Goal: Information Seeking & Learning: Understand process/instructions

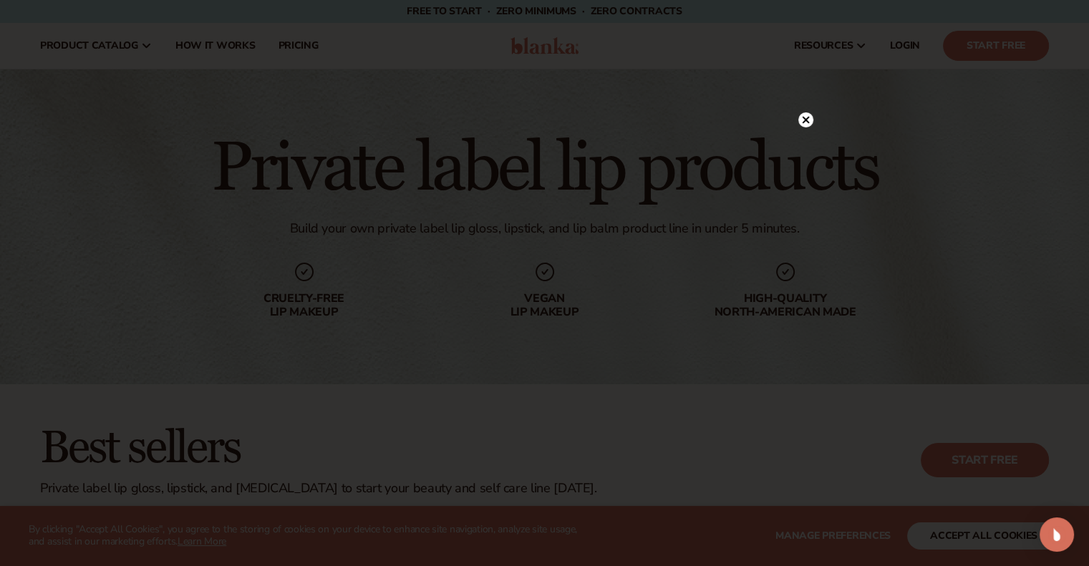
click at [805, 120] on icon at bounding box center [805, 120] width 7 height 7
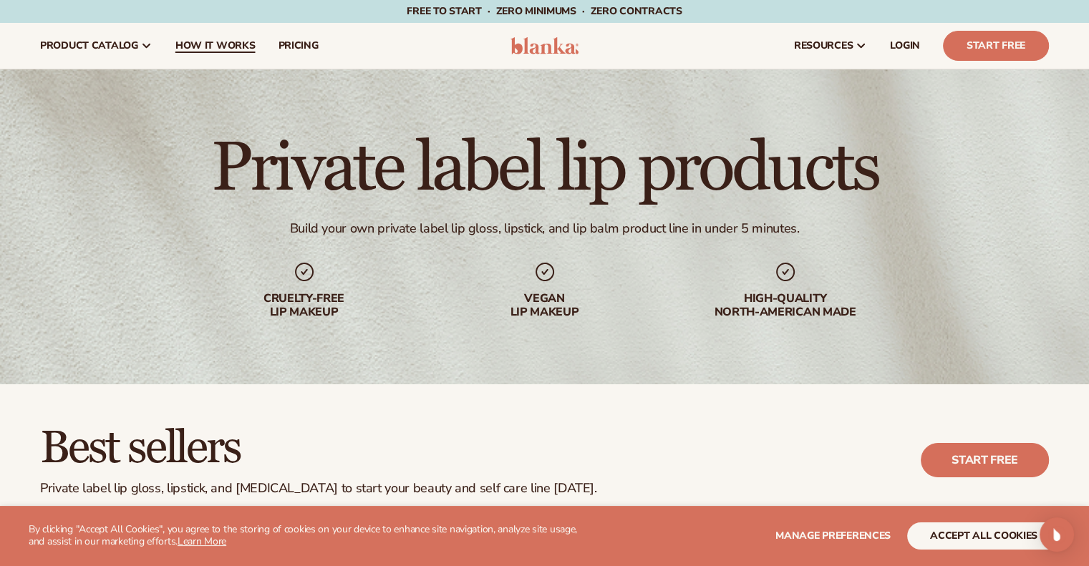
click at [199, 40] on span "How It Works" at bounding box center [215, 45] width 80 height 11
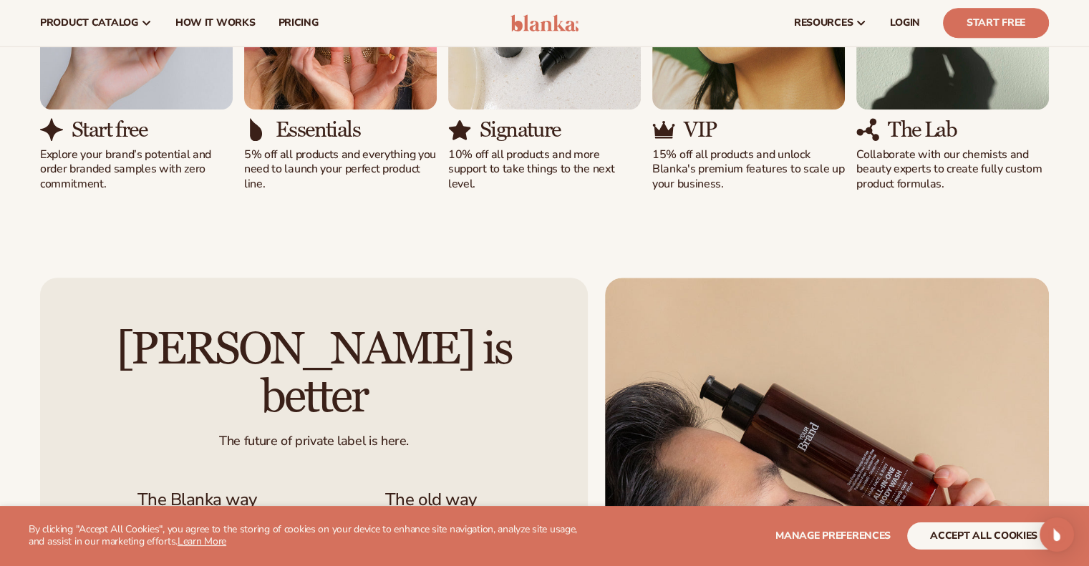
scroll to position [859, 0]
